Goal: Transaction & Acquisition: Purchase product/service

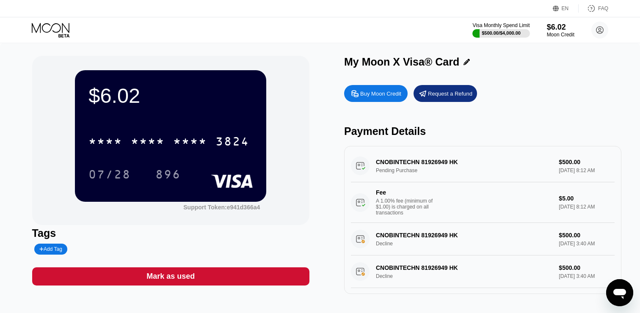
click at [385, 89] on div "Buy Moon Credit" at bounding box center [376, 93] width 64 height 17
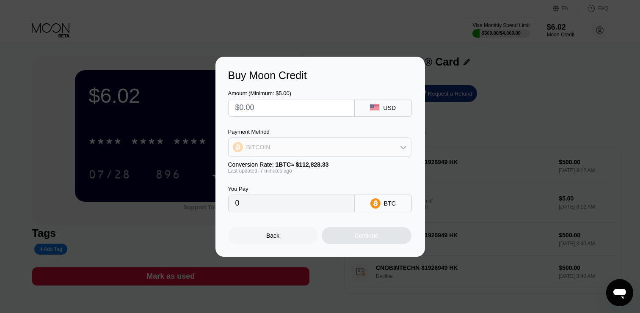
click at [334, 144] on div "BITCOIN" at bounding box center [320, 147] width 182 height 17
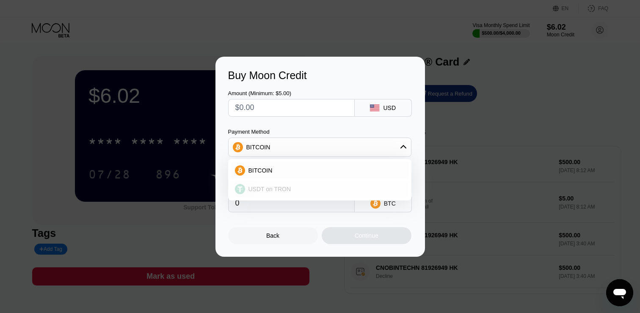
click at [294, 188] on div "USDT on TRON" at bounding box center [325, 189] width 160 height 7
type input "0.00"
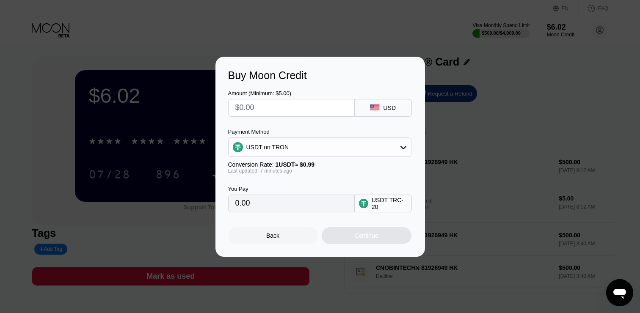
click at [304, 119] on div "Amount (Minimum: $5.00) USD Payment Method USDT on TRON Conversion Rate: 1 USDT…" at bounding box center [320, 147] width 184 height 131
click at [304, 114] on input "text" at bounding box center [291, 107] width 112 height 17
click at [305, 107] on input "text" at bounding box center [291, 107] width 112 height 17
type input "$5"
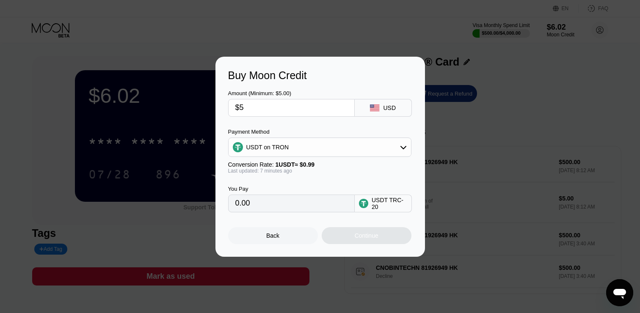
type input "5.05"
type input "$50"
type input "50.51"
type input "$500"
type input "505.05"
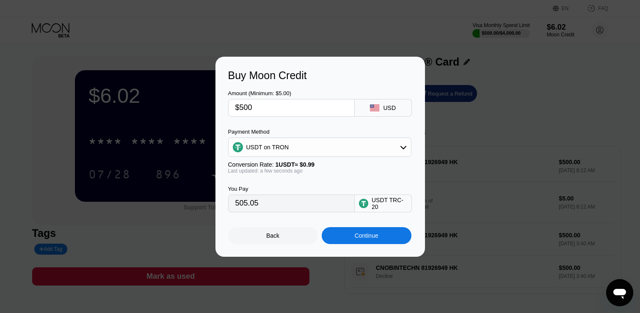
type input "$500"
click at [357, 233] on div "Continue" at bounding box center [367, 235] width 24 height 7
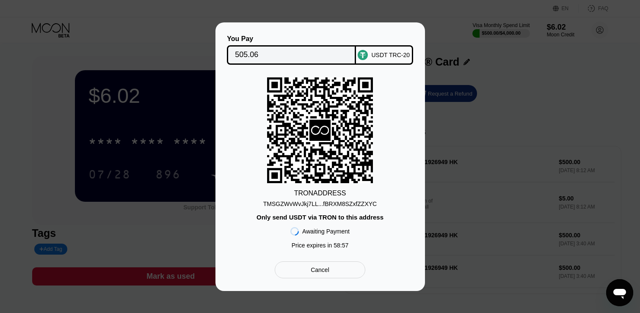
click at [323, 203] on div "TMSGZWvWvJkj7LL...fBRXM8SZxfZZXYC" at bounding box center [319, 204] width 113 height 7
click at [318, 52] on input "505.06" at bounding box center [291, 55] width 113 height 17
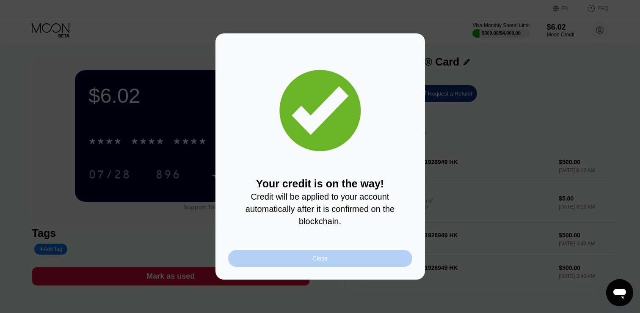
click at [388, 255] on div "Close" at bounding box center [320, 258] width 184 height 17
